Goal: Find specific page/section: Find specific page/section

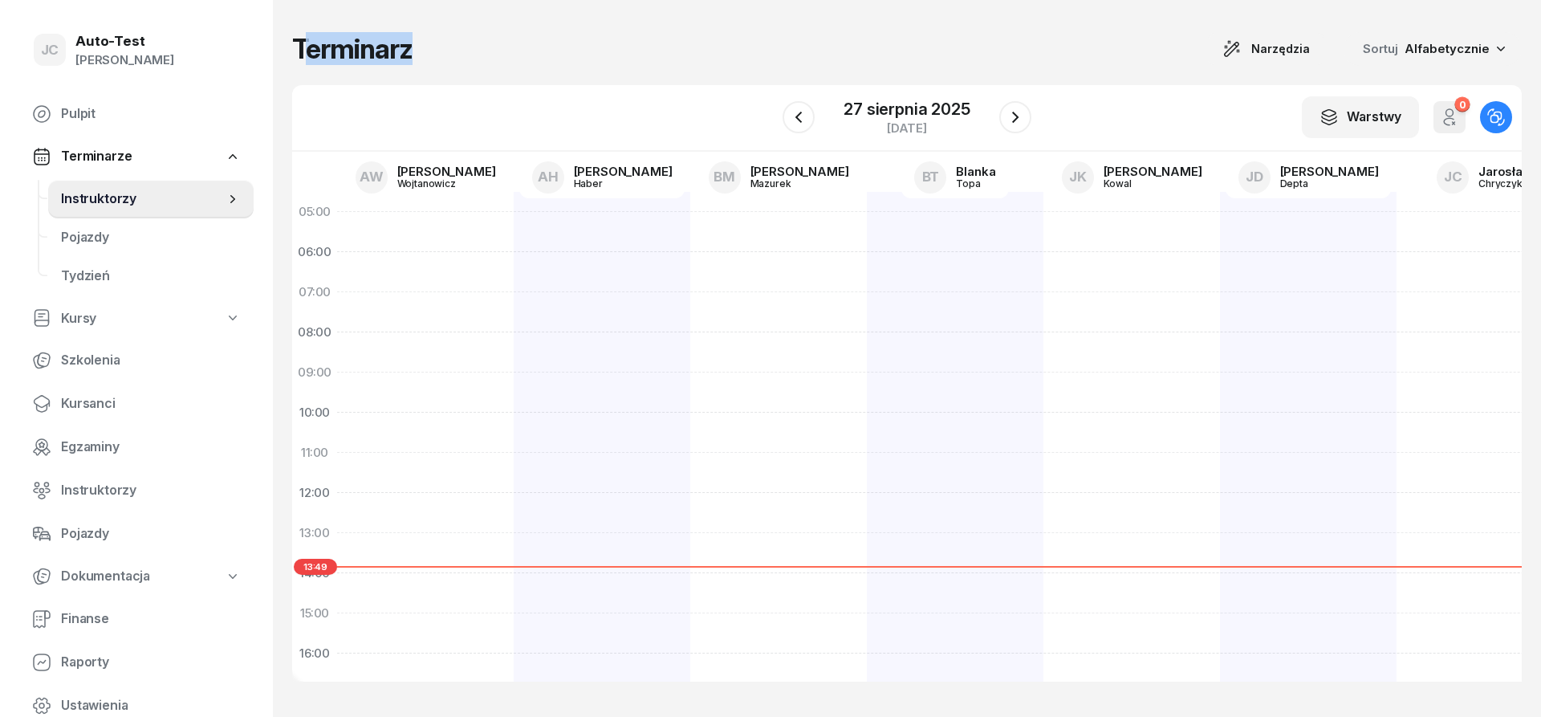
drag, startPoint x: 438, startPoint y: 55, endPoint x: 300, endPoint y: 50, distance: 138.2
click at [300, 50] on div "Terminarz Narzędzia Sortuj Alfabetycznie" at bounding box center [907, 49] width 1230 height 34
click at [300, 50] on h1 "Terminarz" at bounding box center [352, 49] width 120 height 29
drag, startPoint x: 298, startPoint y: 50, endPoint x: 410, endPoint y: 54, distance: 112.4
click at [410, 54] on h1 "Terminarz" at bounding box center [352, 49] width 120 height 29
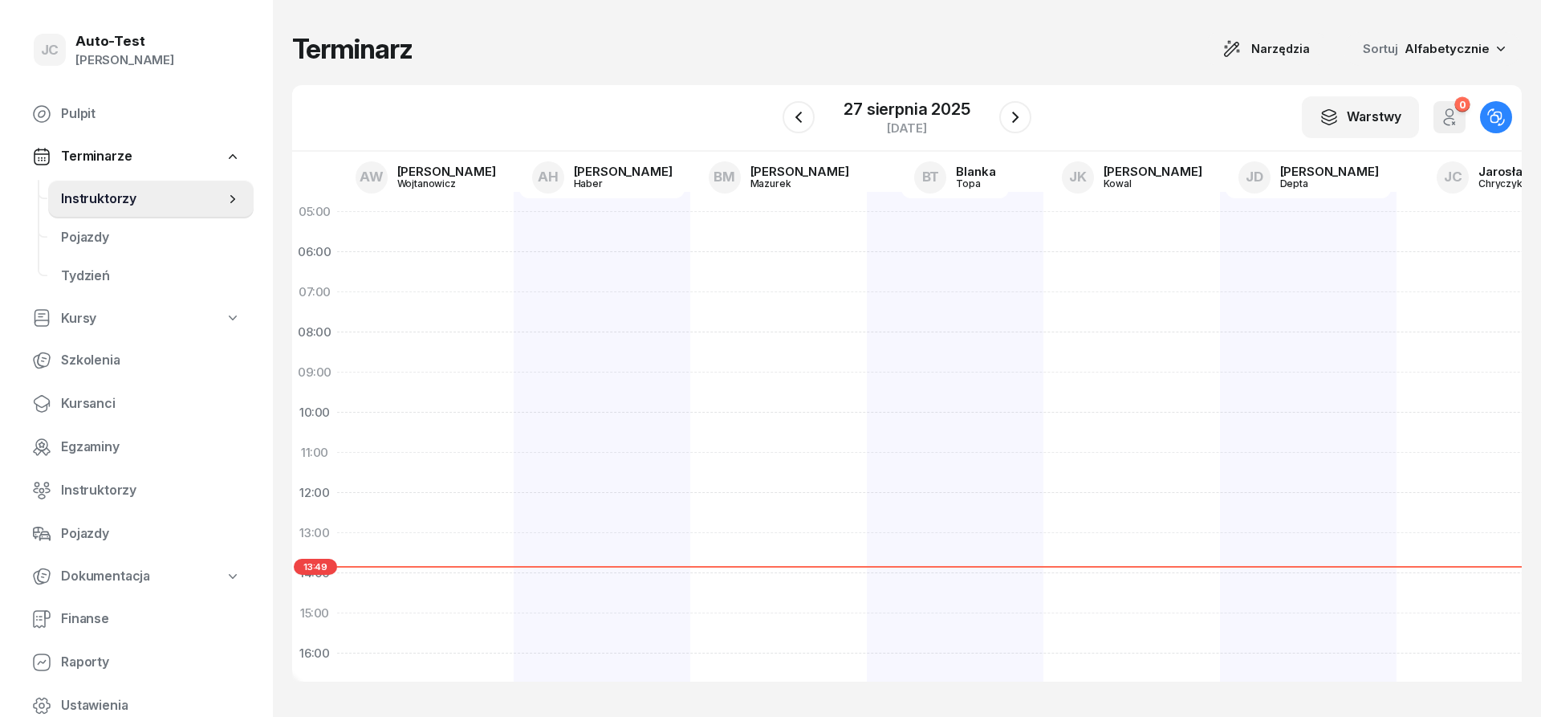
click at [415, 54] on div "Terminarz Narzędzia Sortuj Alfabetycznie" at bounding box center [907, 49] width 1230 height 34
drag, startPoint x: 432, startPoint y: 47, endPoint x: 293, endPoint y: 51, distance: 138.9
click at [293, 51] on div "Terminarz Narzędzia Sortuj Alfabetycznie" at bounding box center [907, 49] width 1230 height 34
click at [293, 51] on h1 "Terminarz" at bounding box center [352, 49] width 120 height 29
drag, startPoint x: 293, startPoint y: 51, endPoint x: 339, endPoint y: 47, distance: 46.7
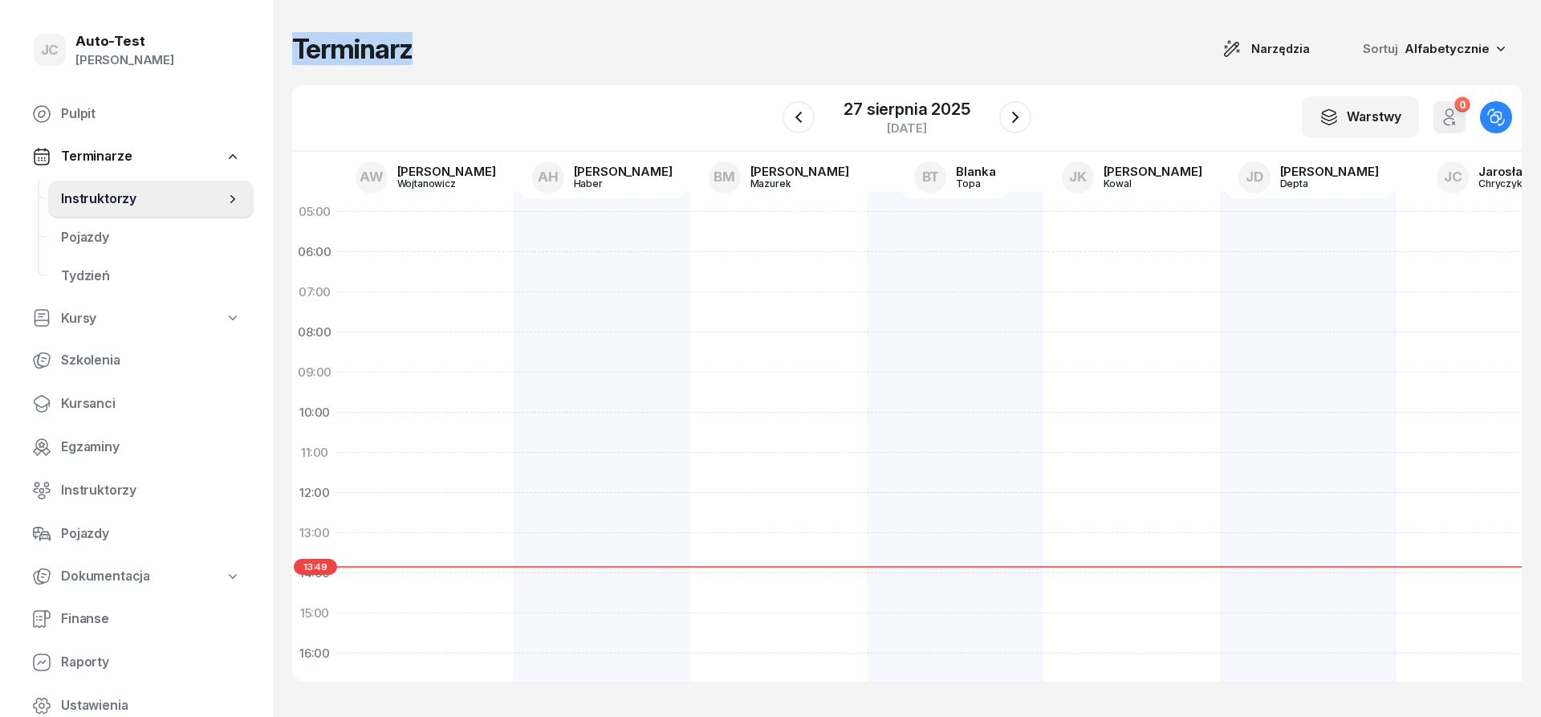
click at [339, 47] on h1 "Terminarz" at bounding box center [352, 49] width 120 height 29
click at [403, 57] on h1 "Terminarz" at bounding box center [352, 49] width 120 height 29
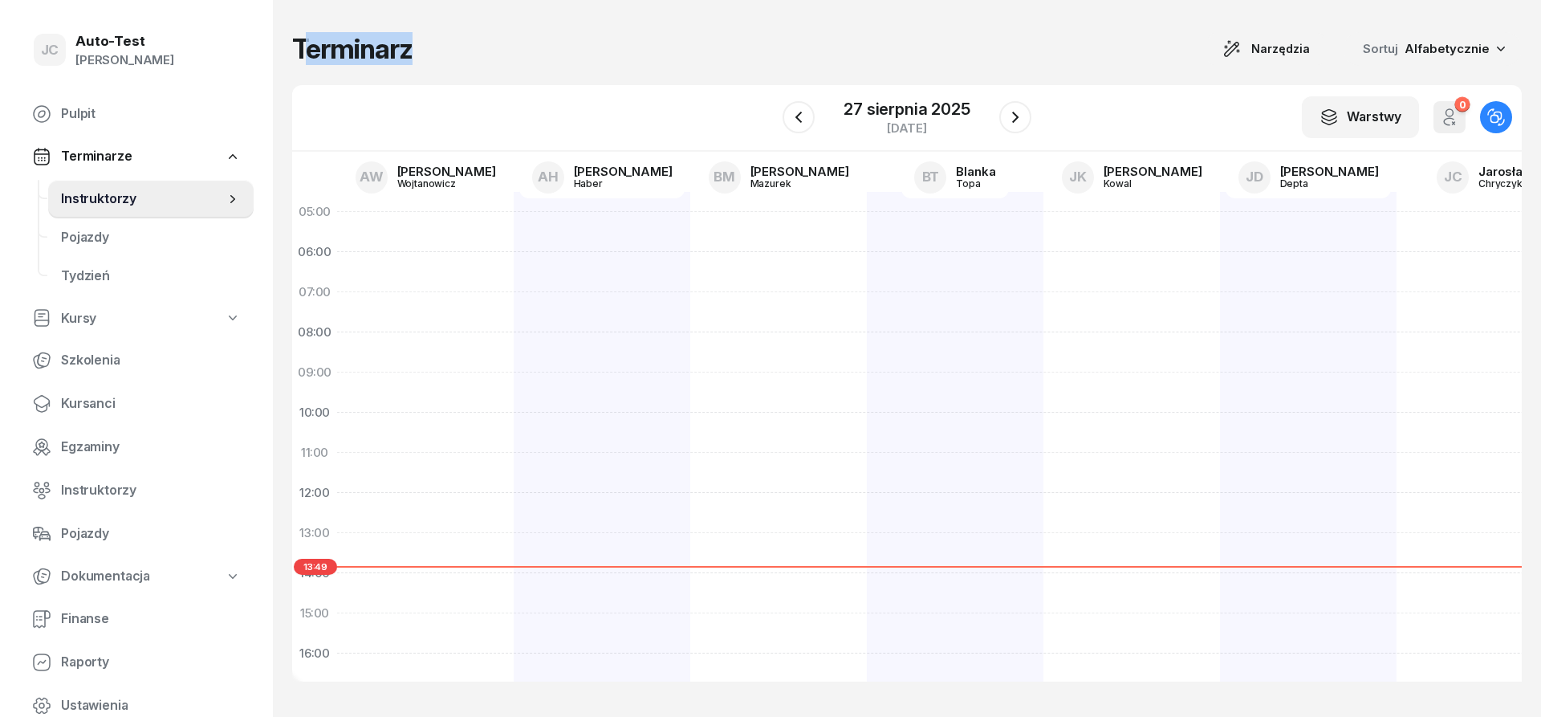
drag, startPoint x: 405, startPoint y: 52, endPoint x: 300, endPoint y: 52, distance: 104.3
click at [300, 52] on h1 "Terminarz" at bounding box center [352, 49] width 120 height 29
drag, startPoint x: 297, startPoint y: 52, endPoint x: 415, endPoint y: 54, distance: 118.0
click at [415, 54] on div "Terminarz Narzędzia Sortuj Alfabetycznie" at bounding box center [907, 49] width 1230 height 34
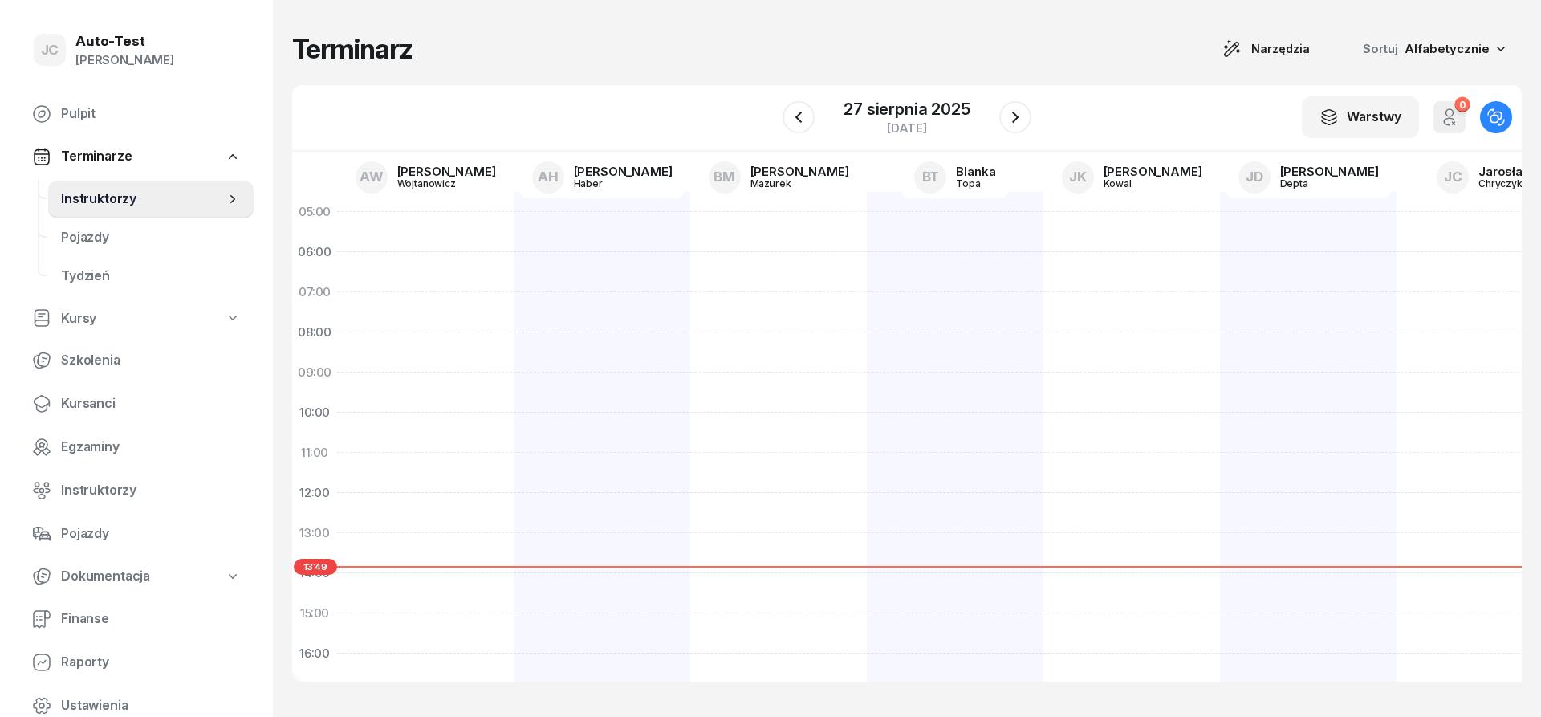
click at [419, 54] on div "Terminarz Narzędzia Sortuj Alfabetycznie" at bounding box center [907, 49] width 1230 height 34
drag, startPoint x: 411, startPoint y: 51, endPoint x: 295, endPoint y: 55, distance: 116.5
click at [295, 55] on h1 "Terminarz" at bounding box center [352, 49] width 120 height 29
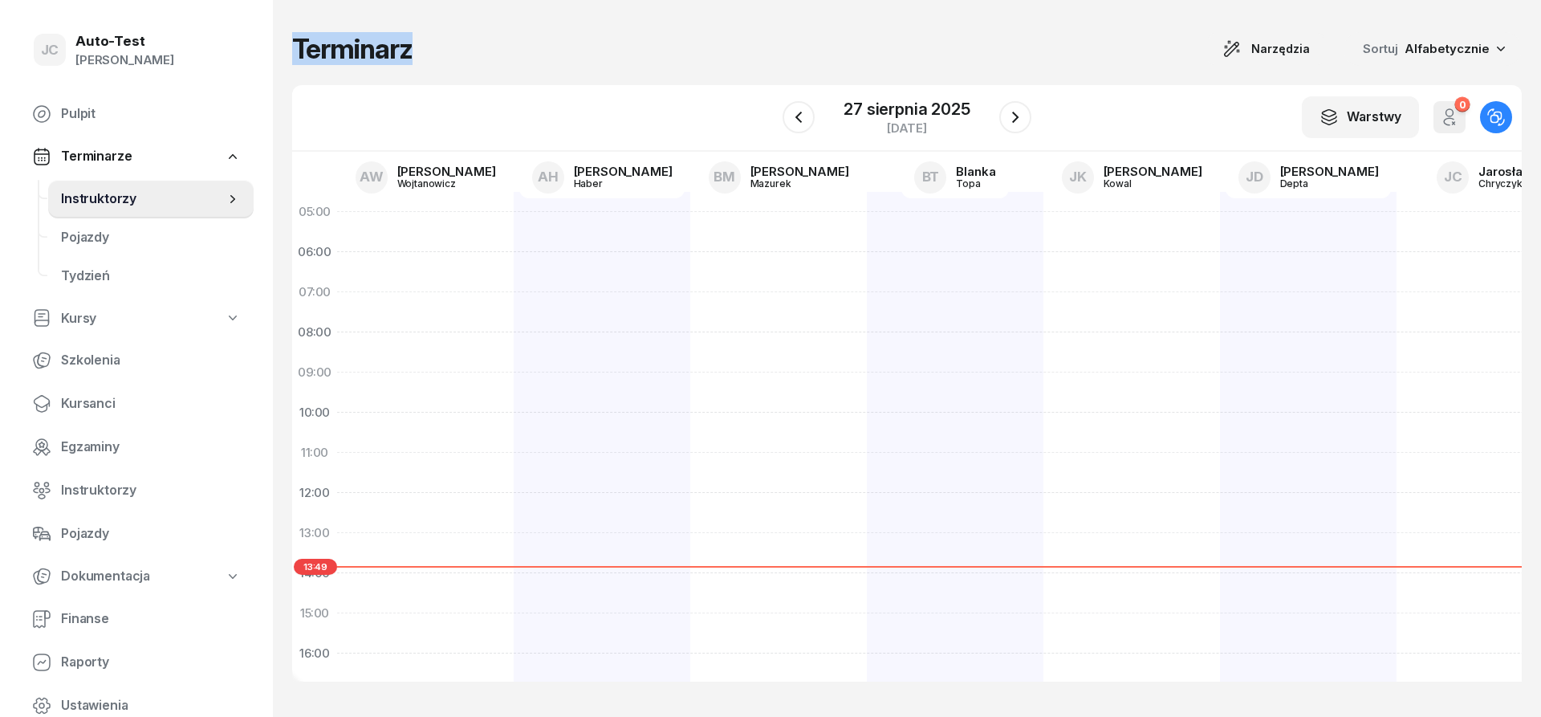
click at [295, 55] on h1 "Terminarz" at bounding box center [352, 49] width 120 height 29
click at [347, 58] on h1 "Terminarz" at bounding box center [352, 49] width 120 height 29
